Goal: Navigation & Orientation: Go to known website

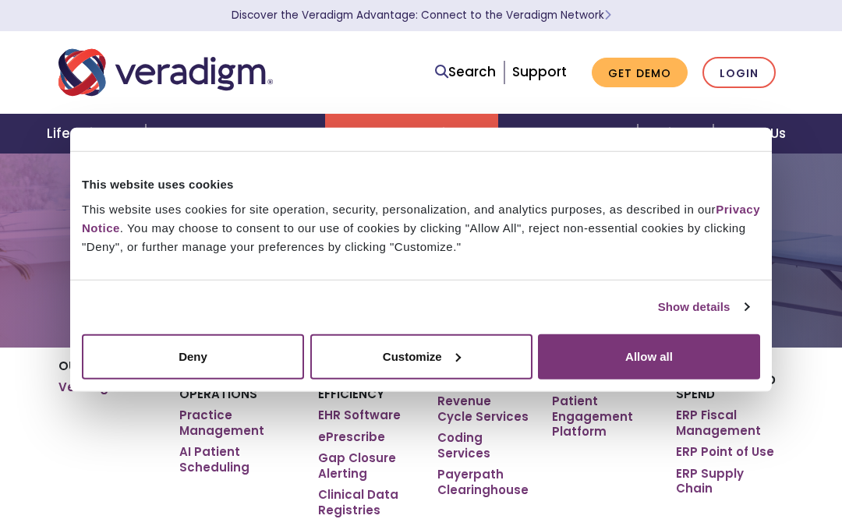
click at [749, 73] on link "Login" at bounding box center [739, 73] width 73 height 32
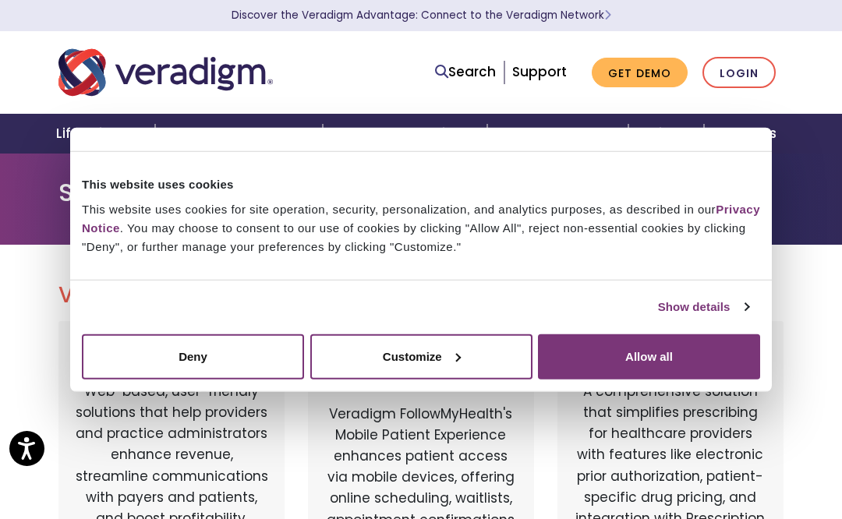
click at [737, 302] on link "Show details" at bounding box center [703, 307] width 90 height 19
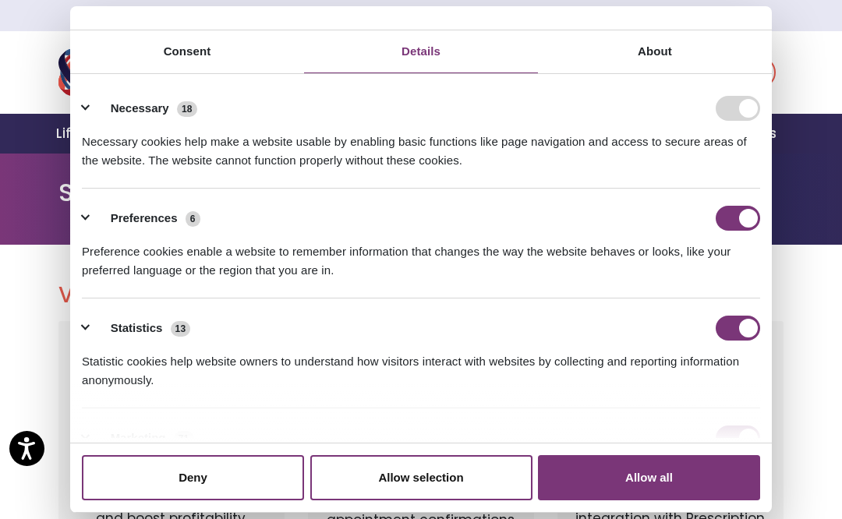
click at [736, 110] on form at bounding box center [738, 108] width 44 height 25
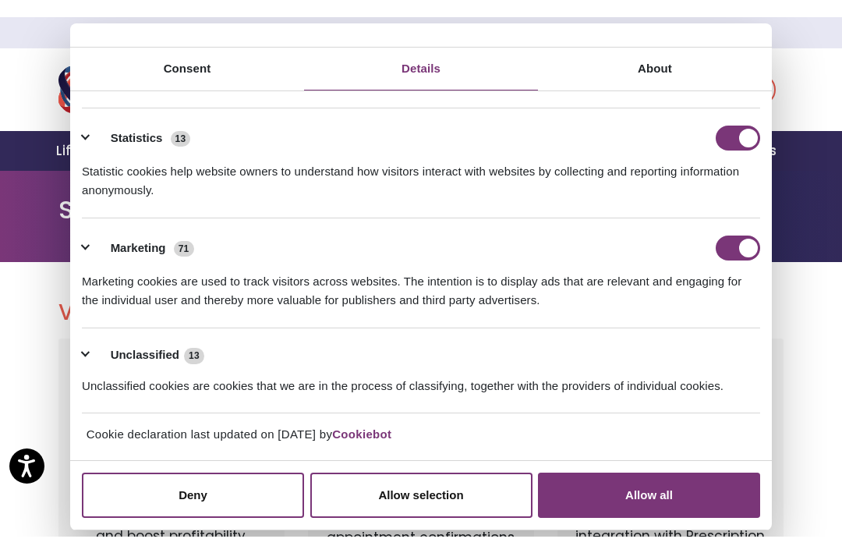
scroll to position [207, 0]
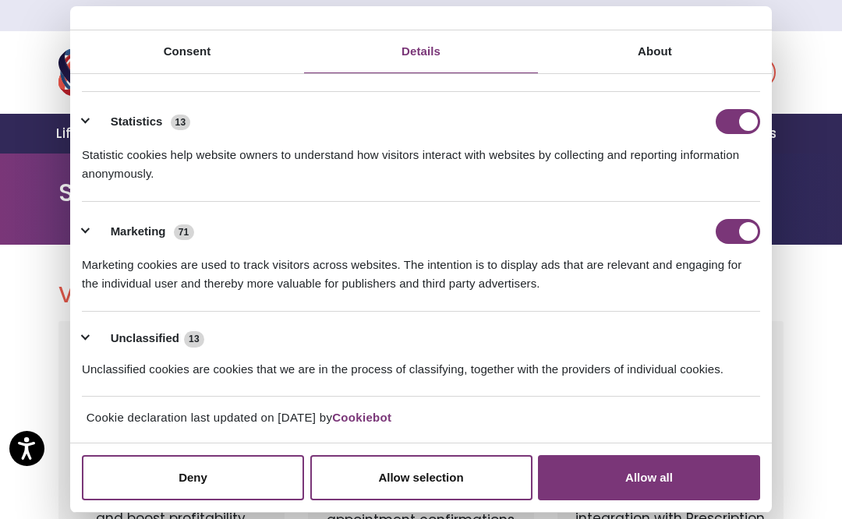
click at [446, 477] on button "Allow selection" at bounding box center [421, 477] width 222 height 45
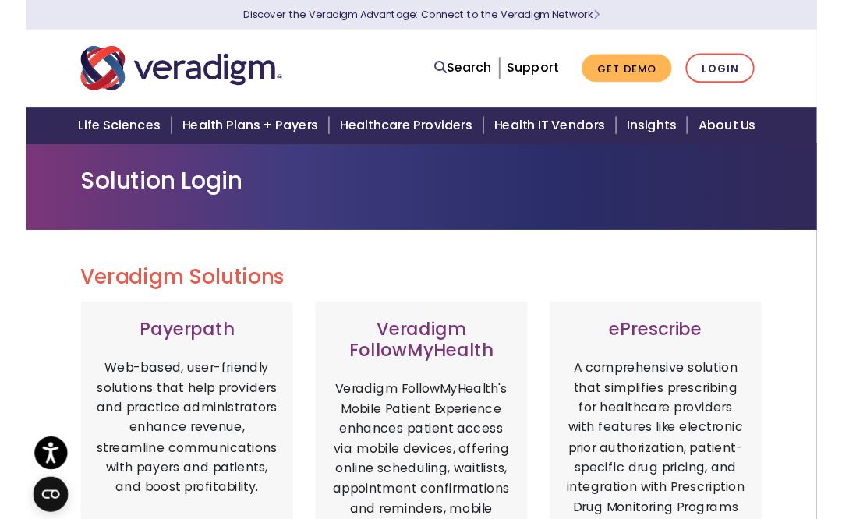
scroll to position [17, 0]
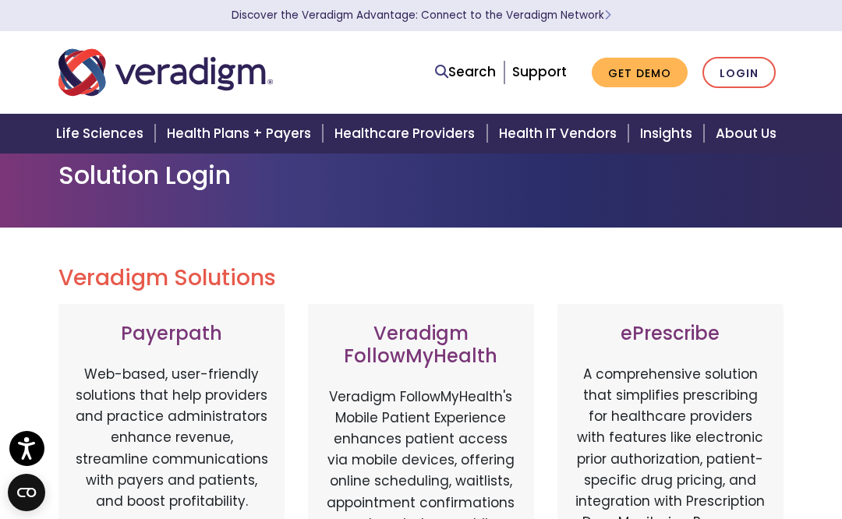
click at [746, 79] on link "Login" at bounding box center [739, 73] width 73 height 32
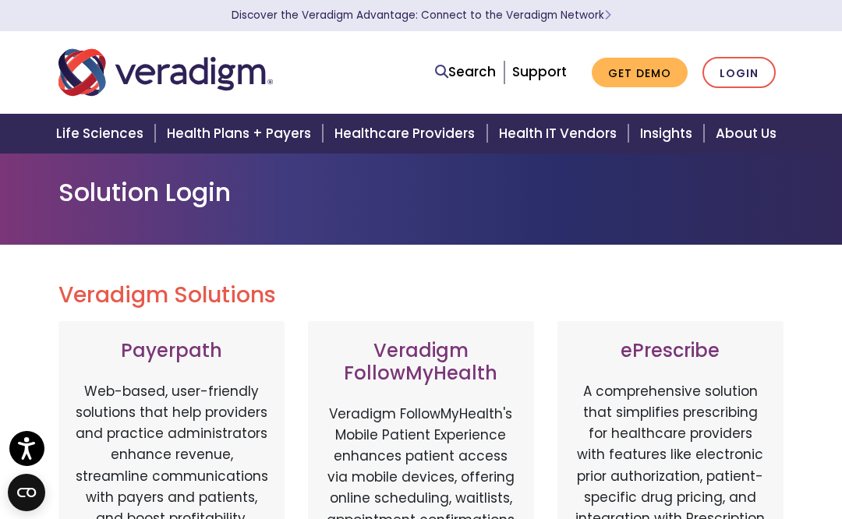
click at [532, 416] on div "Veradigm FollowMyHealth Veradigm FollowMyHealth's Mobile Patient Experience enh…" at bounding box center [421, 509] width 226 height 377
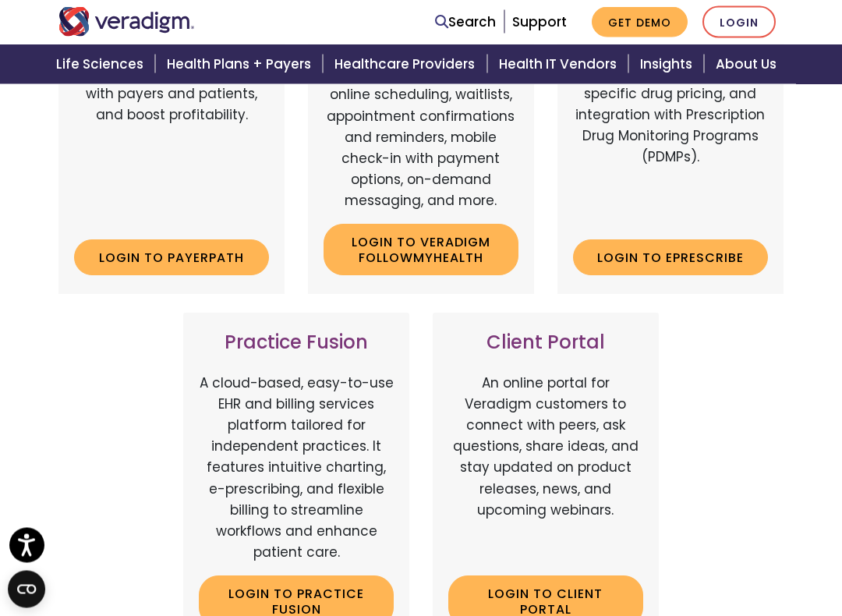
scroll to position [404, 0]
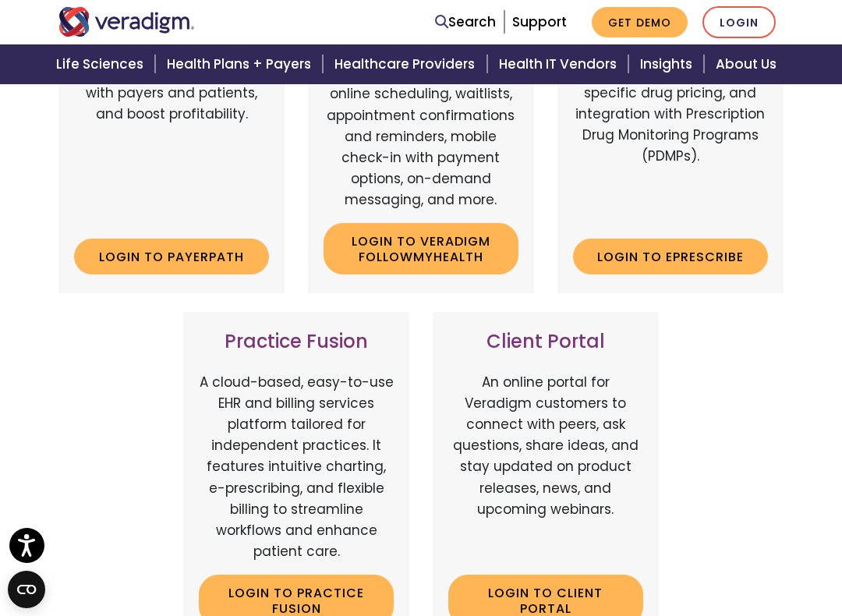
click at [583, 519] on link "Login to Client Portal" at bounding box center [545, 600] width 195 height 51
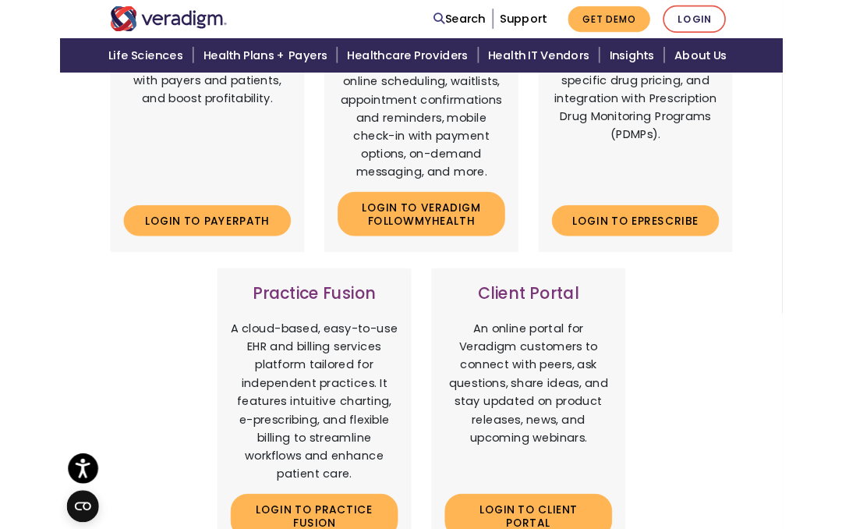
scroll to position [458, 0]
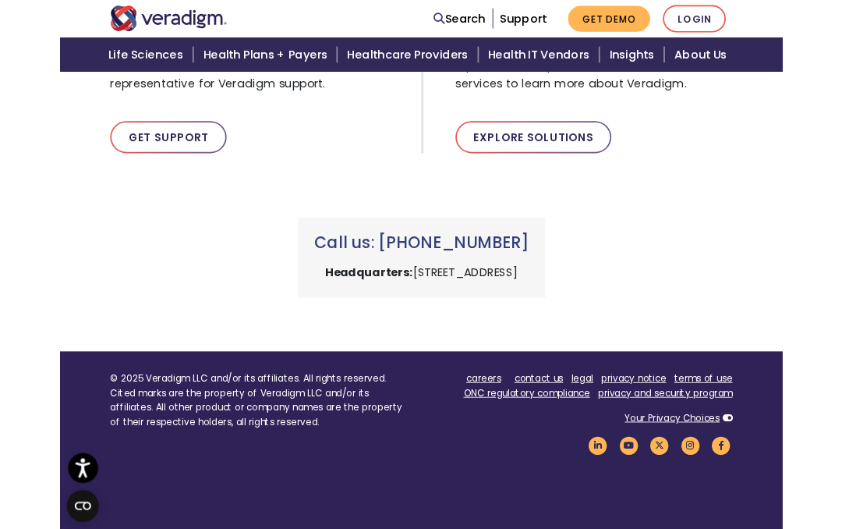
scroll to position [660, 0]
